Goal: Task Accomplishment & Management: Complete application form

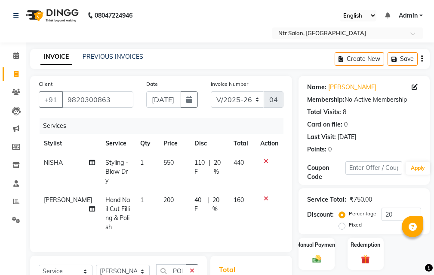
select select "5173"
select select "service"
select select "77345"
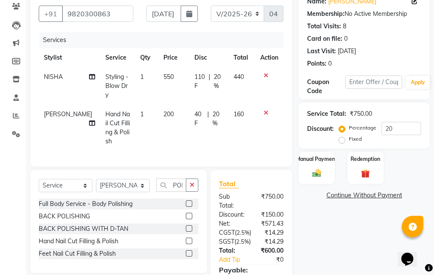
scroll to position [155, 0]
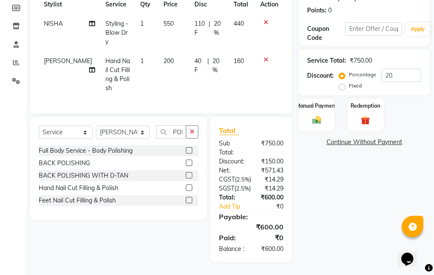
click at [341, 175] on div "Name: [PERSON_NAME] Membership: No Active Membership Total Visits: 8 Card on fi…" at bounding box center [367, 100] width 138 height 326
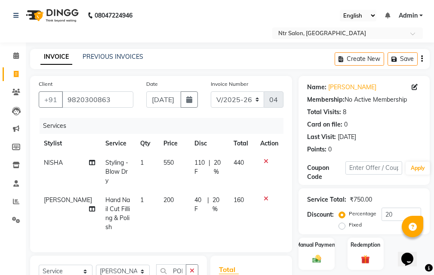
scroll to position [43, 0]
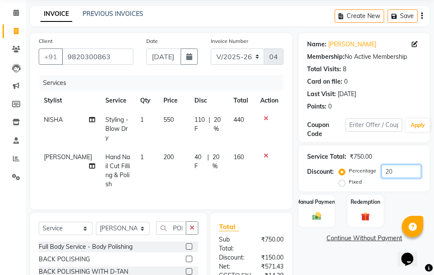
click at [405, 171] on input "20" at bounding box center [401, 171] width 40 height 13
type input "2"
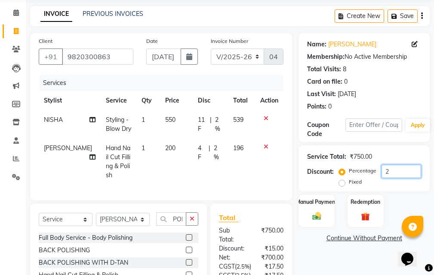
type input "20"
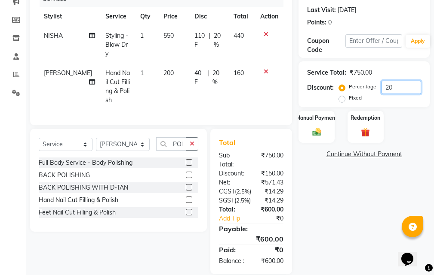
scroll to position [155, 0]
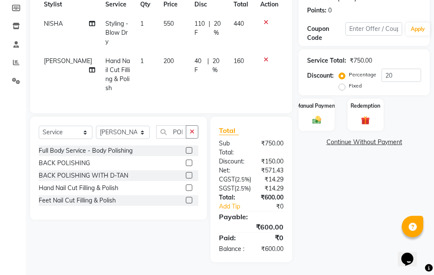
click at [340, 203] on div "Name: [PERSON_NAME] Membership: No Active Membership Total Visits: 8 Card on fi…" at bounding box center [367, 100] width 138 height 326
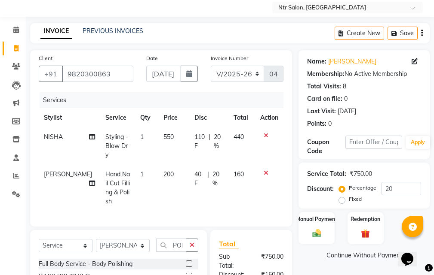
click at [266, 170] on icon at bounding box center [265, 173] width 5 height 6
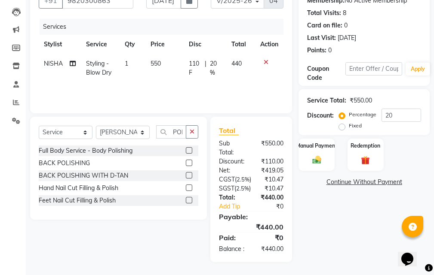
scroll to position [126, 0]
click at [189, 185] on label at bounding box center [189, 188] width 6 height 6
click at [189, 186] on input "checkbox" at bounding box center [189, 189] width 6 height 6
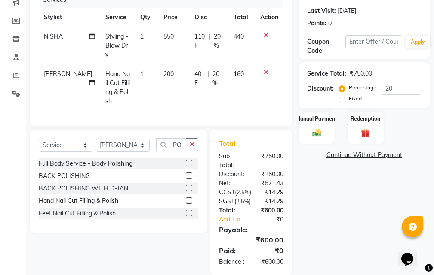
click at [267, 70] on icon at bounding box center [265, 73] width 5 height 6
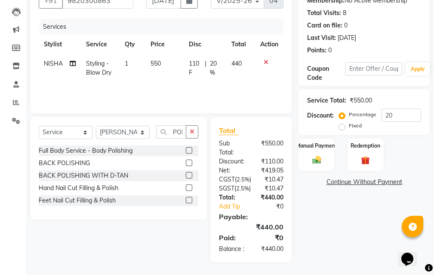
click at [190, 185] on label at bounding box center [189, 188] width 6 height 6
click at [190, 186] on input "checkbox" at bounding box center [189, 189] width 6 height 6
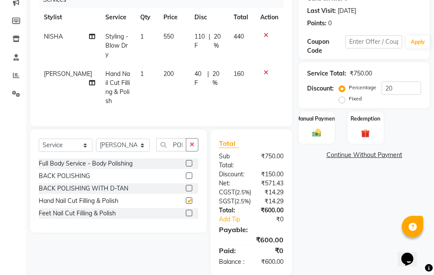
checkbox input "false"
click at [214, 70] on span "20 %" at bounding box center [217, 79] width 11 height 18
select select "77345"
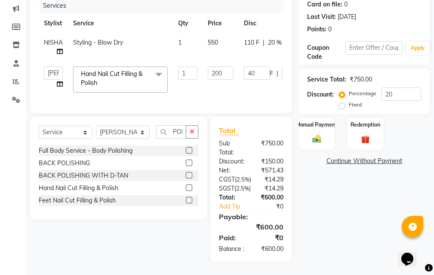
scroll to position [0, 82]
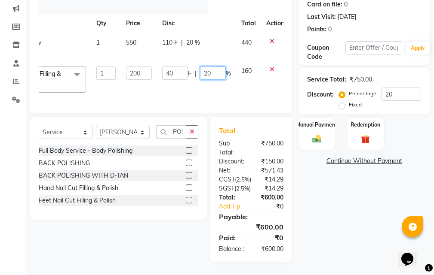
click at [217, 67] on input "20" at bounding box center [213, 73] width 26 height 13
type input "2"
type input "25"
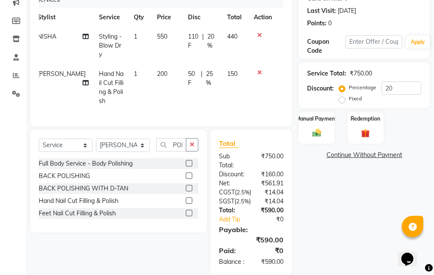
scroll to position [0, 6]
click at [326, 201] on div "Name: [PERSON_NAME] Membership: No Active Membership Total Visits: 8 Card on fi…" at bounding box center [367, 113] width 138 height 326
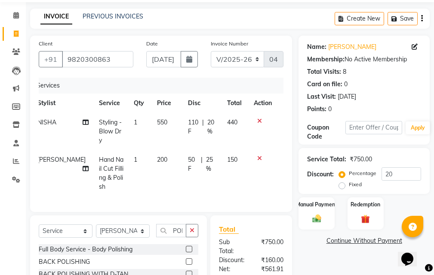
click at [208, 156] on span "25 %" at bounding box center [211, 165] width 11 height 18
select select "77345"
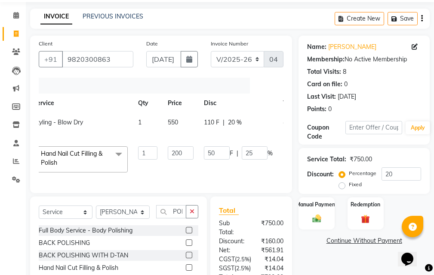
scroll to position [0, 87]
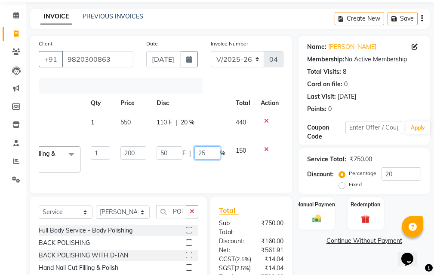
click at [217, 148] on input "25" at bounding box center [207, 153] width 26 height 13
type input "2"
type input "30"
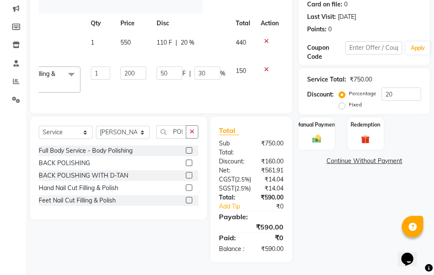
scroll to position [0, 6]
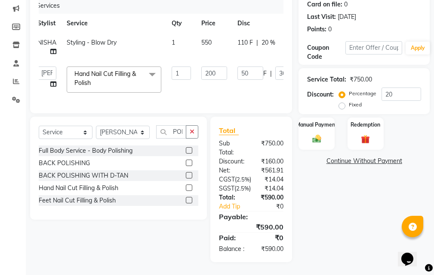
click at [331, 211] on div "Name: [PERSON_NAME] Membership: No Active Membership Total Visits: 8 Card on fi…" at bounding box center [367, 109] width 138 height 307
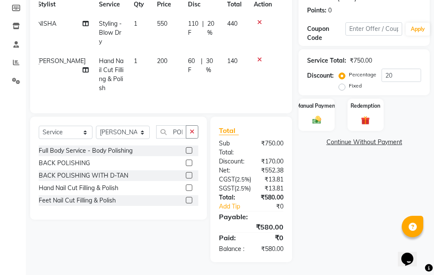
scroll to position [111, 0]
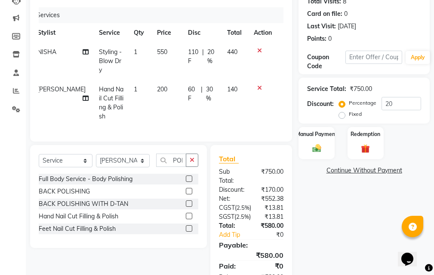
click at [211, 85] on span "30 %" at bounding box center [211, 94] width 11 height 18
select select "77345"
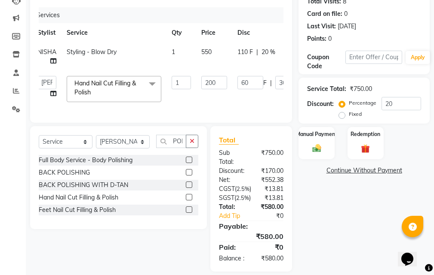
scroll to position [0, 88]
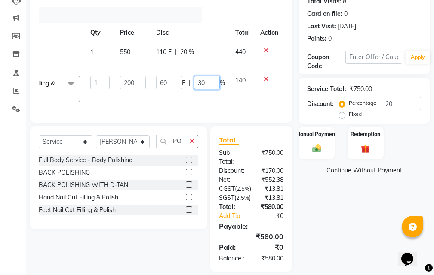
click at [213, 86] on input "30" at bounding box center [207, 82] width 26 height 13
type input "3"
type input "50"
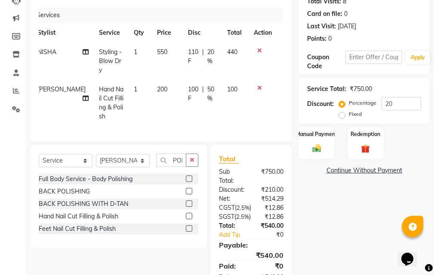
click at [319, 207] on div "Name: [PERSON_NAME] Membership: No Active Membership Total Visits: 8 Card on fi…" at bounding box center [367, 128] width 138 height 326
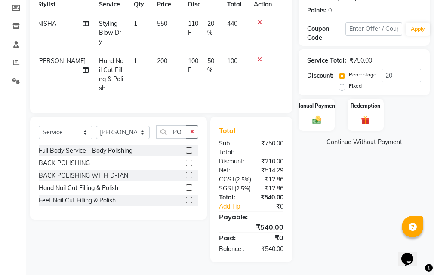
click at [211, 57] on span "50 %" at bounding box center [211, 66] width 9 height 18
select select "77345"
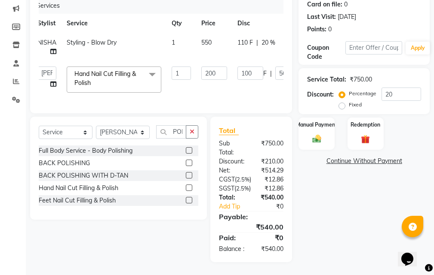
scroll to position [0, 88]
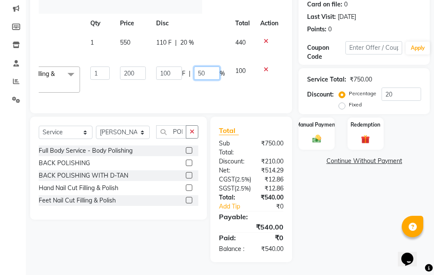
click at [214, 67] on input "50" at bounding box center [207, 73] width 26 height 13
type input "5"
type input "60"
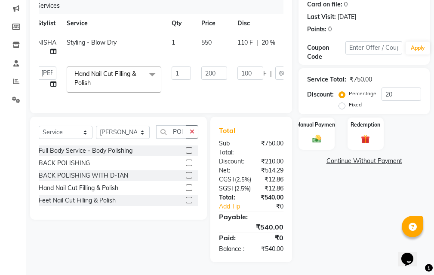
click at [346, 195] on div "Name: [PERSON_NAME] Membership: No Active Membership Total Visits: 8 Card on fi…" at bounding box center [367, 109] width 138 height 307
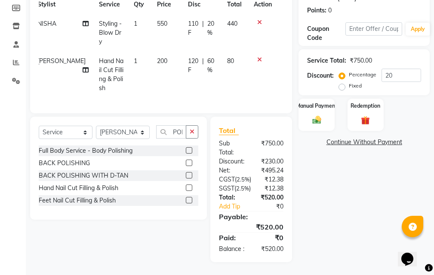
click at [203, 57] on div "120 F | 60 %" at bounding box center [202, 66] width 29 height 18
select select "77345"
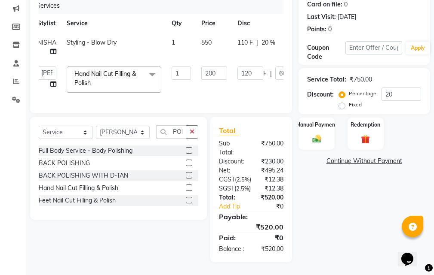
scroll to position [0, 88]
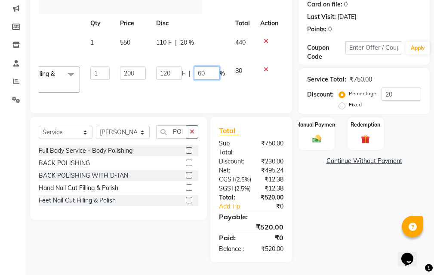
click at [210, 67] on input "60" at bounding box center [207, 73] width 26 height 13
type input "6"
type input "70"
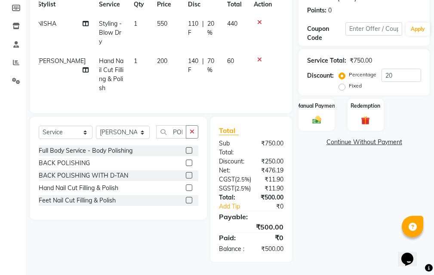
scroll to position [0, 6]
click at [371, 200] on div "Name: [PERSON_NAME] Membership: No Active Membership Total Visits: 8 Card on fi…" at bounding box center [367, 100] width 138 height 326
click at [211, 57] on span "70 %" at bounding box center [211, 66] width 9 height 18
select select "77345"
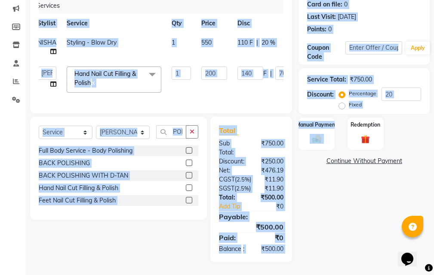
drag, startPoint x: 214, startPoint y: 70, endPoint x: 346, endPoint y: 93, distance: 134.0
click at [346, 93] on div "Client [PHONE_NUMBER] Date [DATE] Invoice Number V/2025 V/[PHONE_NUMBER] Servic…" at bounding box center [230, 109] width 412 height 307
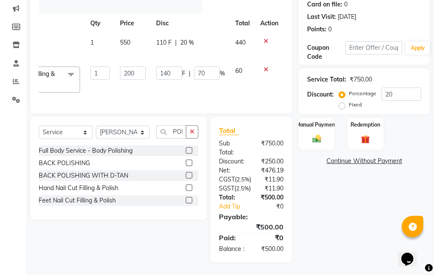
click at [382, 264] on main "INVOICE PREVIOUS INVOICES Create New Save Client [PHONE_NUMBER] Date [DATE] Inv…" at bounding box center [230, 102] width 408 height 347
click at [213, 67] on input "70" at bounding box center [207, 73] width 26 height 13
type input "7"
type input "100"
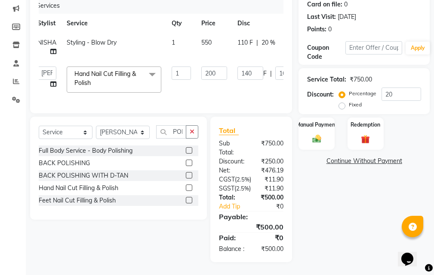
drag, startPoint x: 371, startPoint y: 194, endPoint x: 369, endPoint y: 198, distance: 4.8
click at [370, 198] on div "Name: [PERSON_NAME] Membership: No Active Membership Total Visits: 8 Card on fi…" at bounding box center [367, 109] width 138 height 307
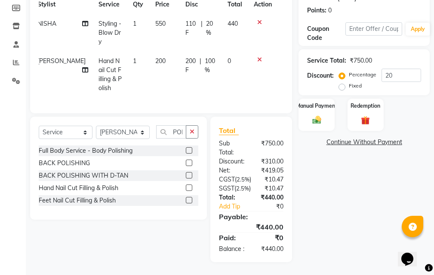
click at [205, 57] on span "100 %" at bounding box center [211, 66] width 12 height 18
select select "77345"
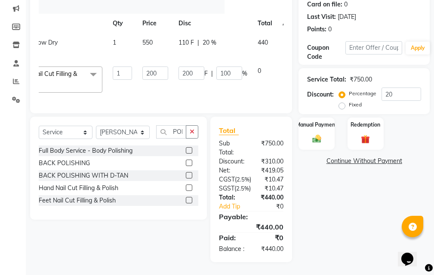
scroll to position [0, 88]
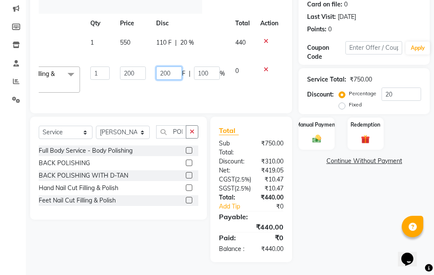
click at [174, 67] on input "200" at bounding box center [169, 73] width 26 height 13
type input "2"
type input "85"
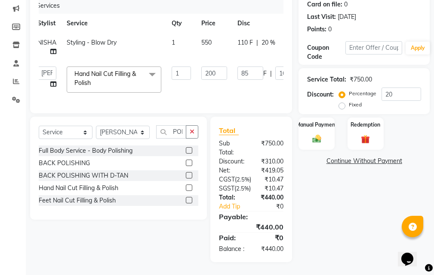
click at [346, 193] on div "Name: [PERSON_NAME] Membership: No Active Membership Total Visits: 8 Card on fi…" at bounding box center [367, 109] width 138 height 307
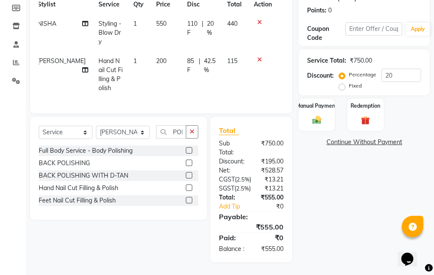
click at [207, 57] on span "42.5 %" at bounding box center [210, 66] width 13 height 18
select select "77345"
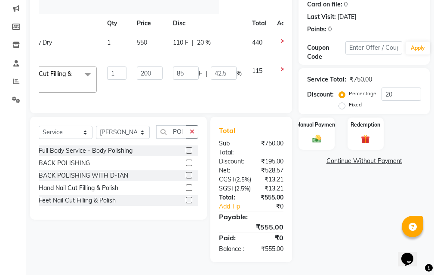
scroll to position [0, 88]
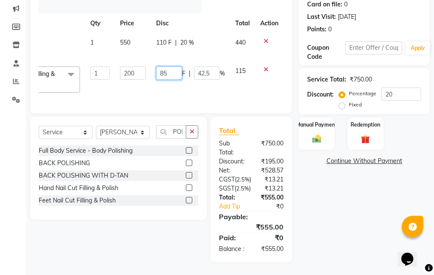
click at [175, 67] on input "85" at bounding box center [169, 73] width 26 height 13
type input "8"
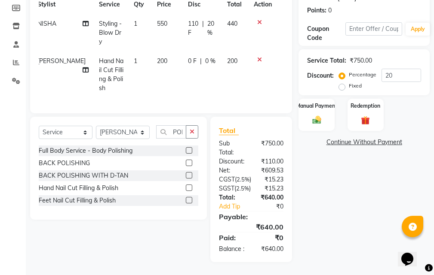
scroll to position [0, 6]
click at [360, 236] on div "Name: [PERSON_NAME] Membership: No Active Membership Total Visits: 8 Card on fi…" at bounding box center [367, 100] width 138 height 326
click at [197, 57] on div "0 F | 0 %" at bounding box center [202, 61] width 29 height 9
select select "77345"
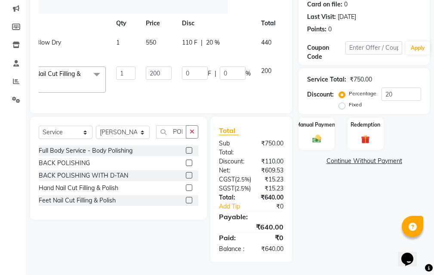
scroll to position [0, 88]
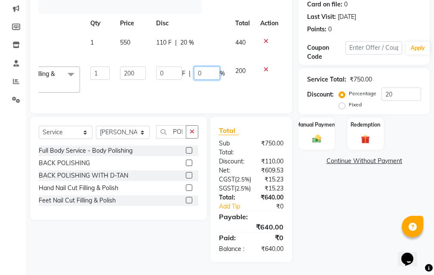
click at [212, 67] on input "0" at bounding box center [207, 73] width 26 height 13
type input "85"
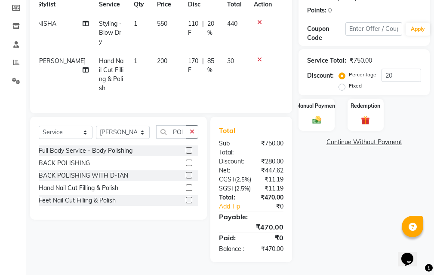
scroll to position [0, 6]
click at [336, 169] on div "Name: [PERSON_NAME] Membership: No Active Membership Total Visits: 8 Card on fi…" at bounding box center [367, 100] width 138 height 326
click at [209, 57] on span "85 %" at bounding box center [211, 66] width 9 height 18
select select "77345"
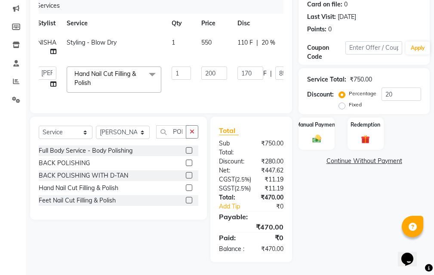
scroll to position [0, 68]
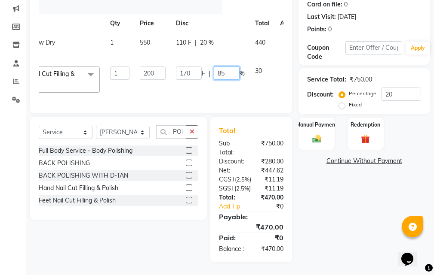
click at [230, 67] on input "85" at bounding box center [227, 73] width 26 height 13
type input "80"
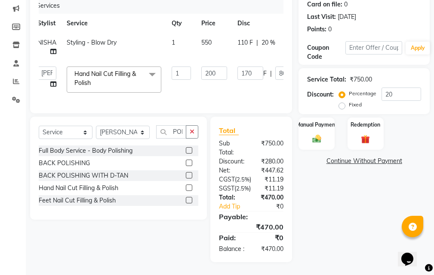
click at [342, 190] on div "Name: [PERSON_NAME] Membership: No Active Membership Total Visits: 8 Card on fi…" at bounding box center [367, 109] width 138 height 307
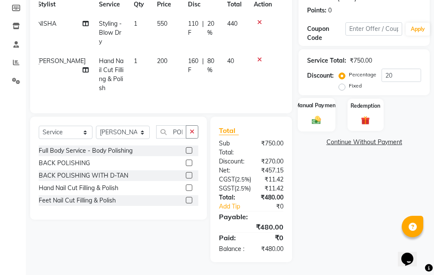
click at [315, 99] on div "Manual Payment" at bounding box center [316, 115] width 37 height 34
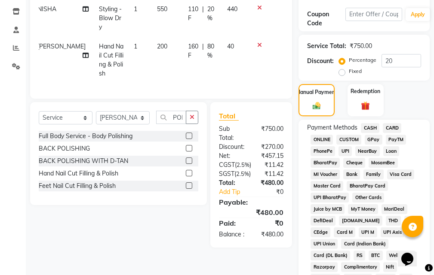
click at [370, 141] on span "GPay" at bounding box center [373, 140] width 18 height 10
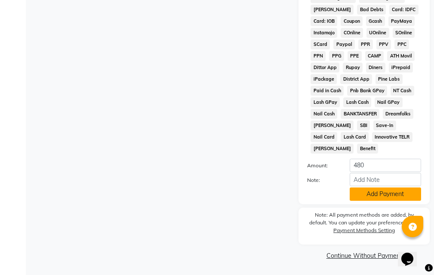
click at [361, 196] on button "Add Payment" at bounding box center [384, 194] width 71 height 13
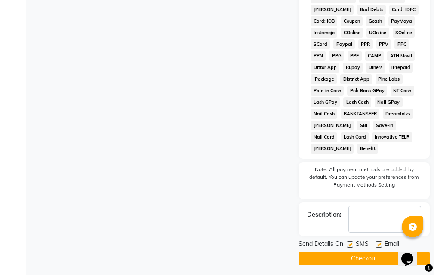
click at [363, 260] on button "Checkout" at bounding box center [363, 258] width 131 height 13
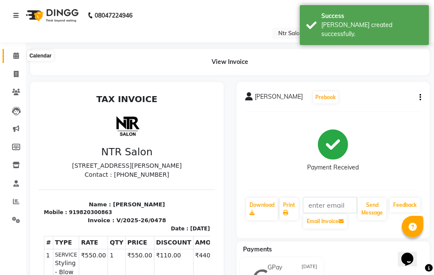
click at [18, 57] on icon at bounding box center [16, 55] width 6 height 6
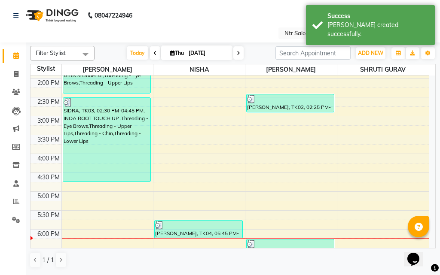
scroll to position [109, 0]
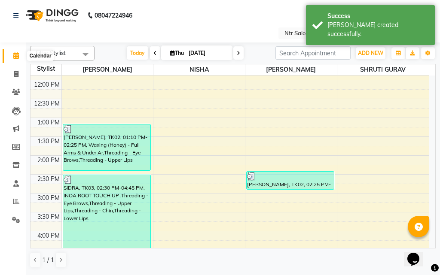
click at [15, 55] on icon at bounding box center [16, 55] width 6 height 6
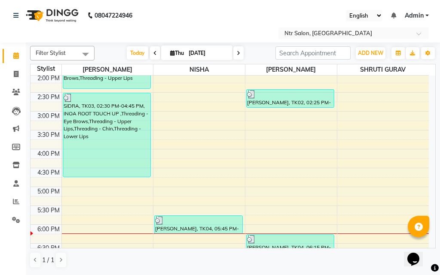
scroll to position [281, 0]
